Goal: Task Accomplishment & Management: Use online tool/utility

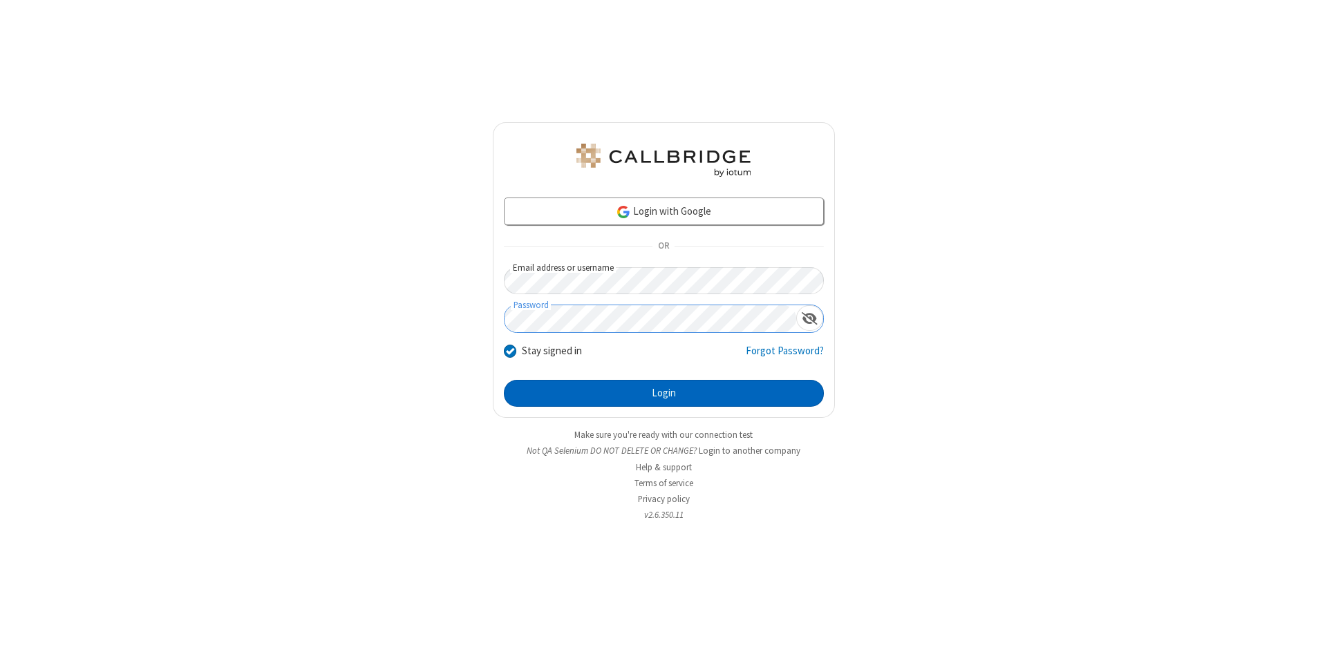
click at [663, 394] on button "Login" at bounding box center [664, 394] width 320 height 28
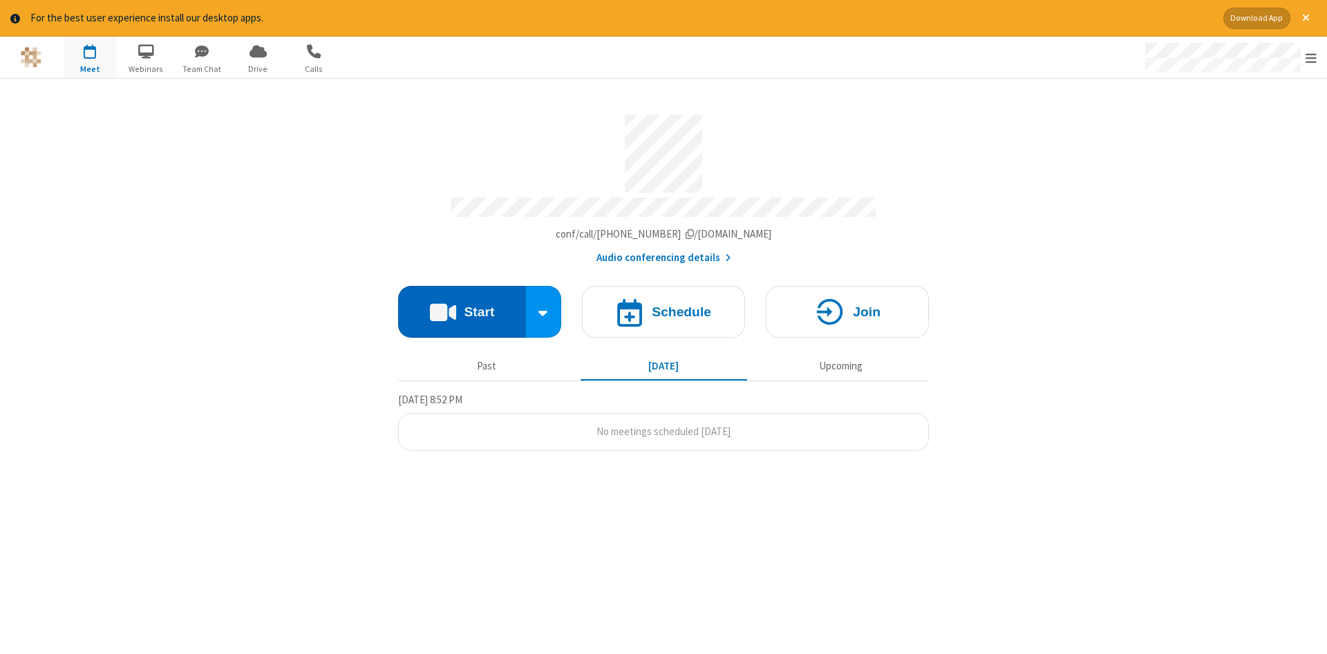
click at [462, 307] on button "Start" at bounding box center [462, 312] width 128 height 52
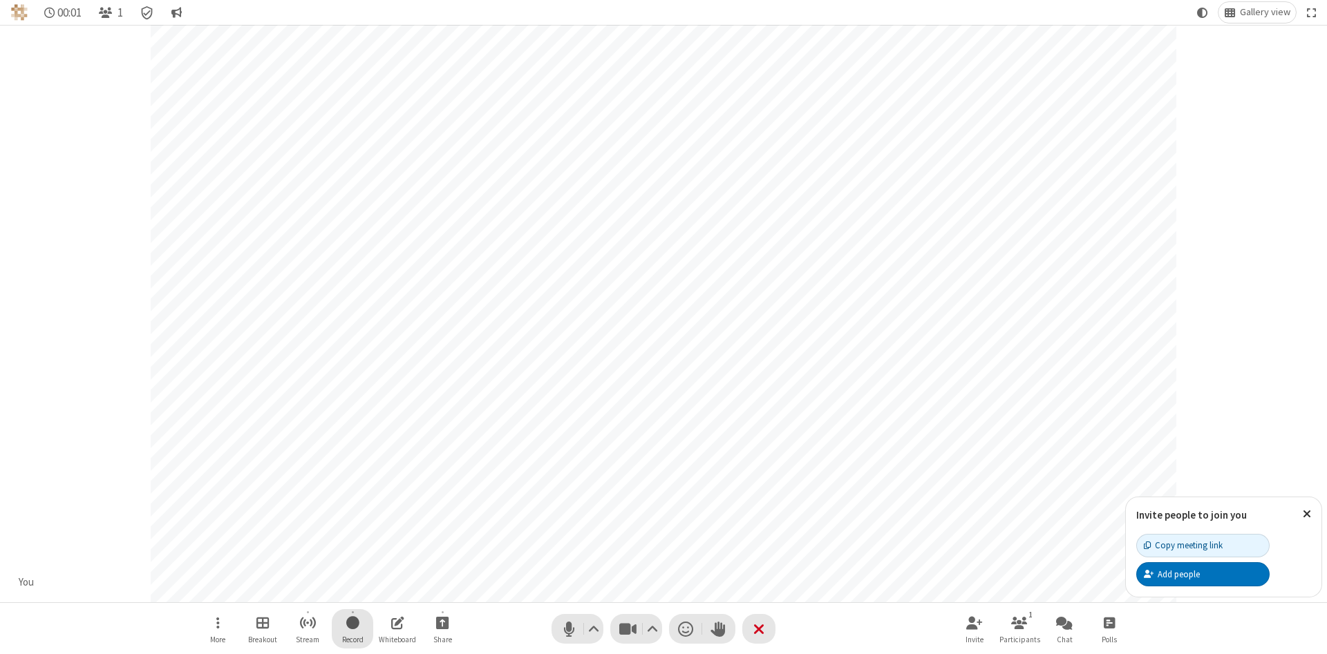
click at [352, 629] on span "Start recording" at bounding box center [352, 622] width 13 height 17
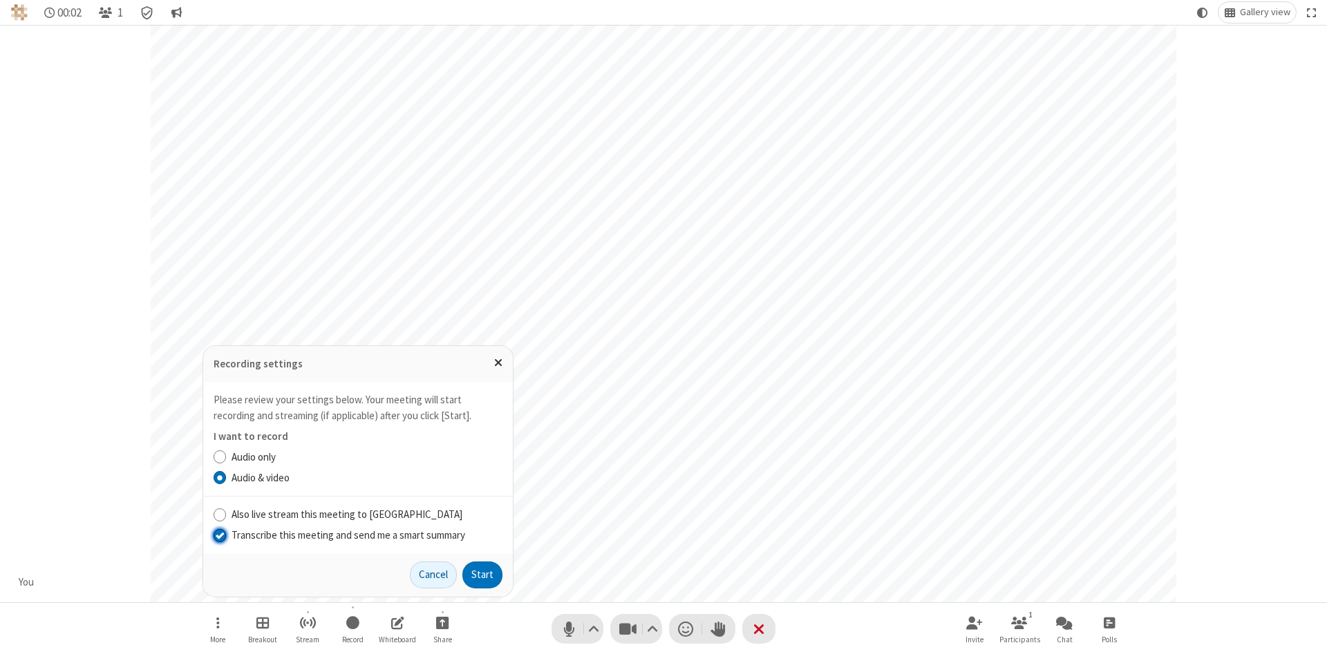
click at [219, 535] on input "Transcribe this meeting and send me a smart summary" at bounding box center [220, 535] width 13 height 15
click at [482, 575] on button "Start" at bounding box center [482, 576] width 40 height 28
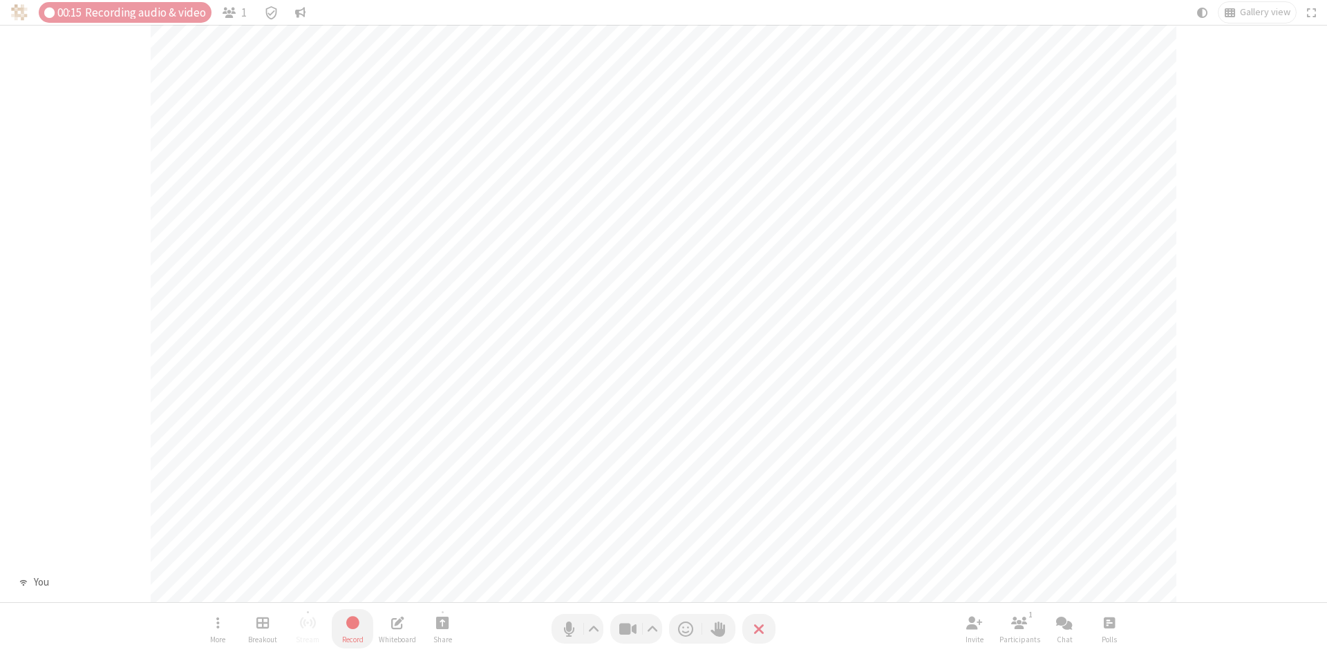
click at [352, 629] on span "Stop recording" at bounding box center [353, 622] width 16 height 17
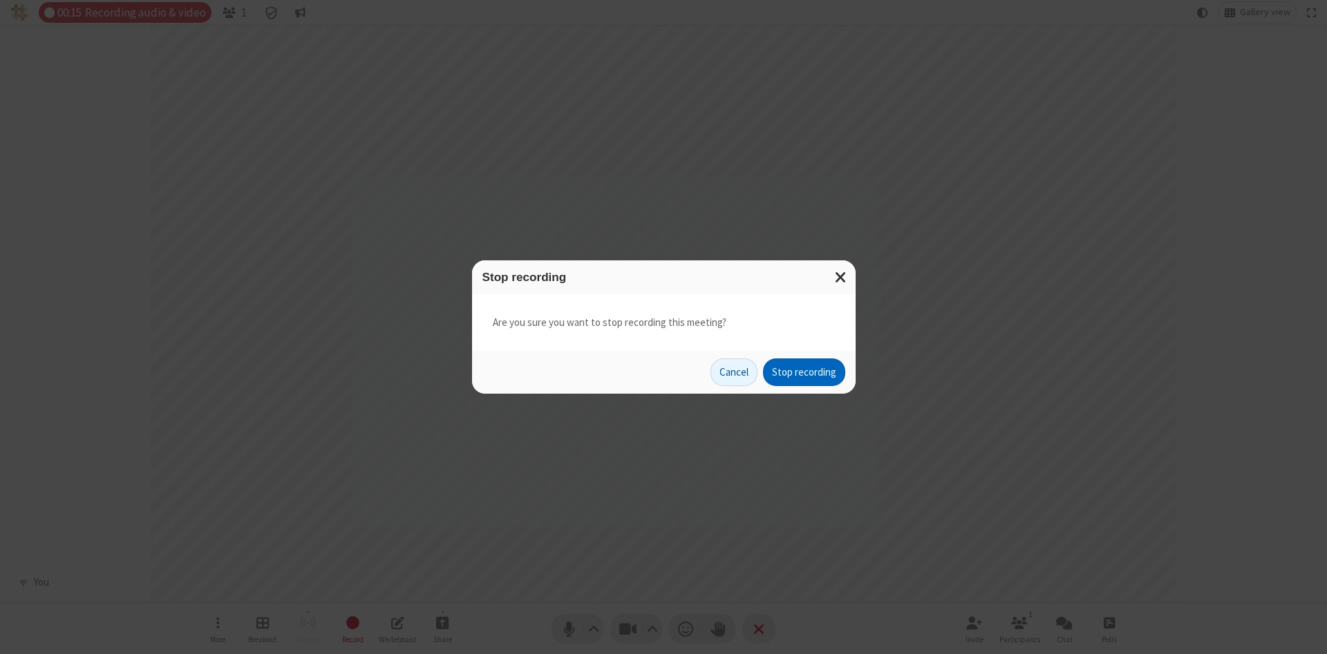
click at [804, 372] on button "Stop recording" at bounding box center [804, 373] width 82 height 28
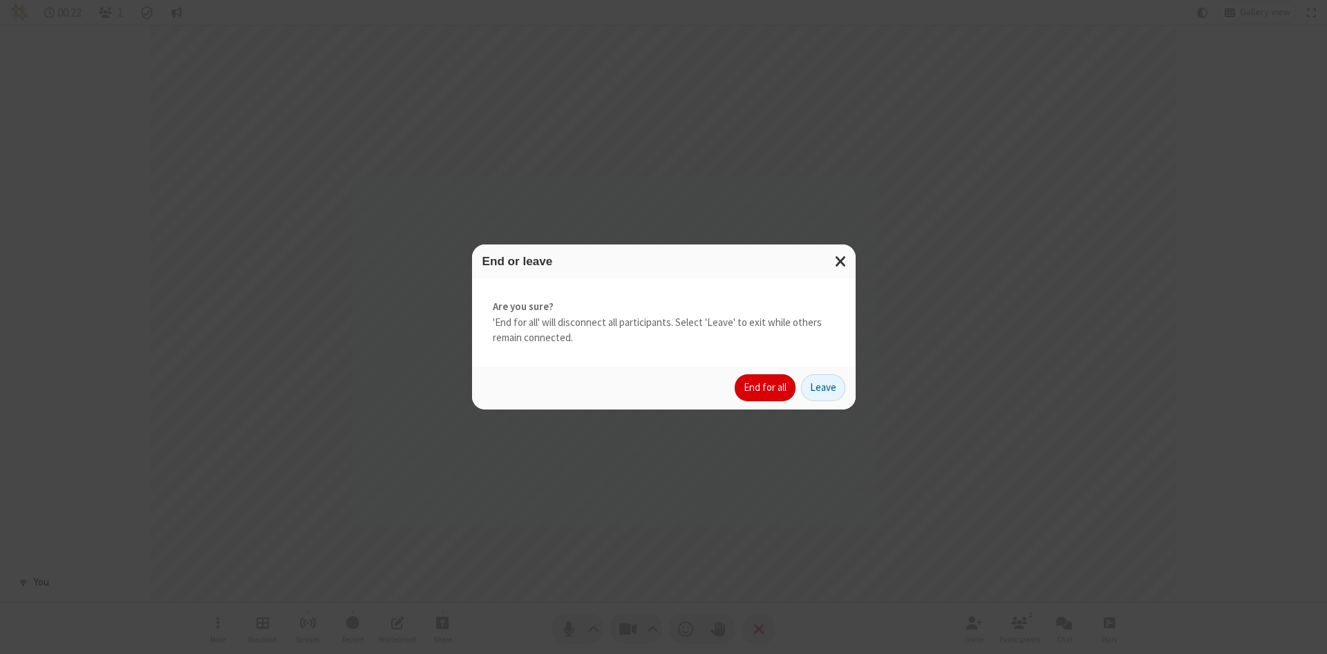
click at [766, 388] on button "End for all" at bounding box center [765, 389] width 61 height 28
